Goal: Navigation & Orientation: Find specific page/section

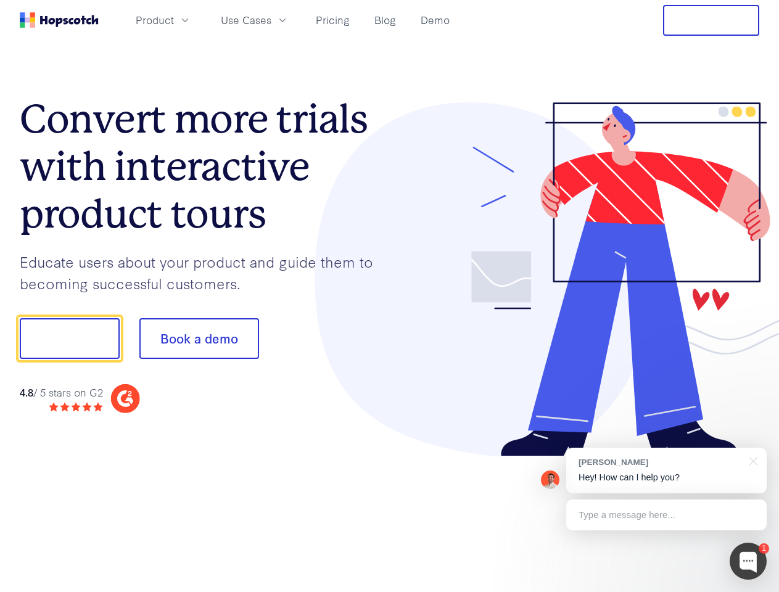
click at [390, 296] on div at bounding box center [575, 279] width 370 height 355
click at [174, 20] on span "Product" at bounding box center [155, 19] width 38 height 15
click at [271, 20] on span "Use Cases" at bounding box center [246, 19] width 51 height 15
click at [711, 20] on button "Free Trial" at bounding box center [711, 20] width 96 height 31
click at [69, 339] on button "Show me!" at bounding box center [70, 338] width 100 height 41
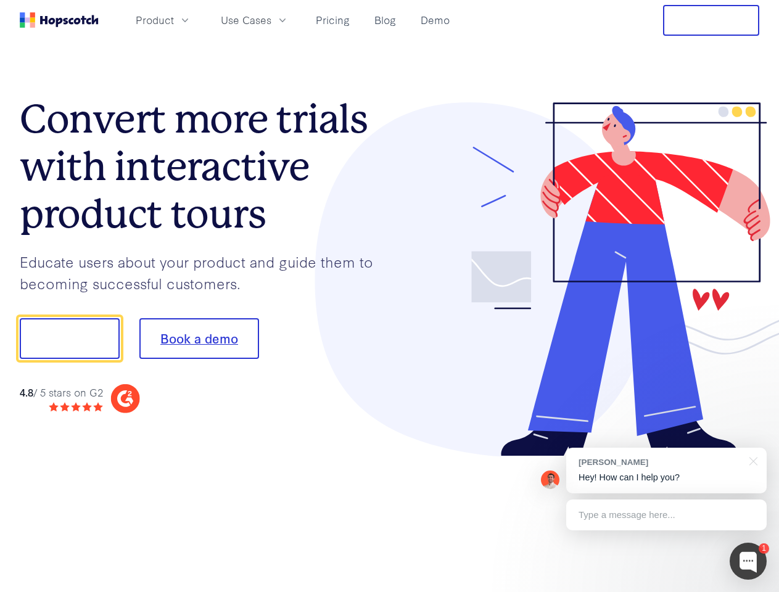
click at [199, 339] on button "Book a demo" at bounding box center [199, 338] width 120 height 41
click at [748, 561] on div at bounding box center [748, 561] width 37 height 37
click at [666, 471] on div "[PERSON_NAME] Hey! How can I help you?" at bounding box center [666, 471] width 201 height 46
click at [751, 592] on div "1 [PERSON_NAME] Hey! How can I help you? Type a message here... Free live chat …" at bounding box center [389, 592] width 779 height 0
click at [666, 515] on div at bounding box center [651, 420] width 231 height 246
